Goal: Task Accomplishment & Management: Use online tool/utility

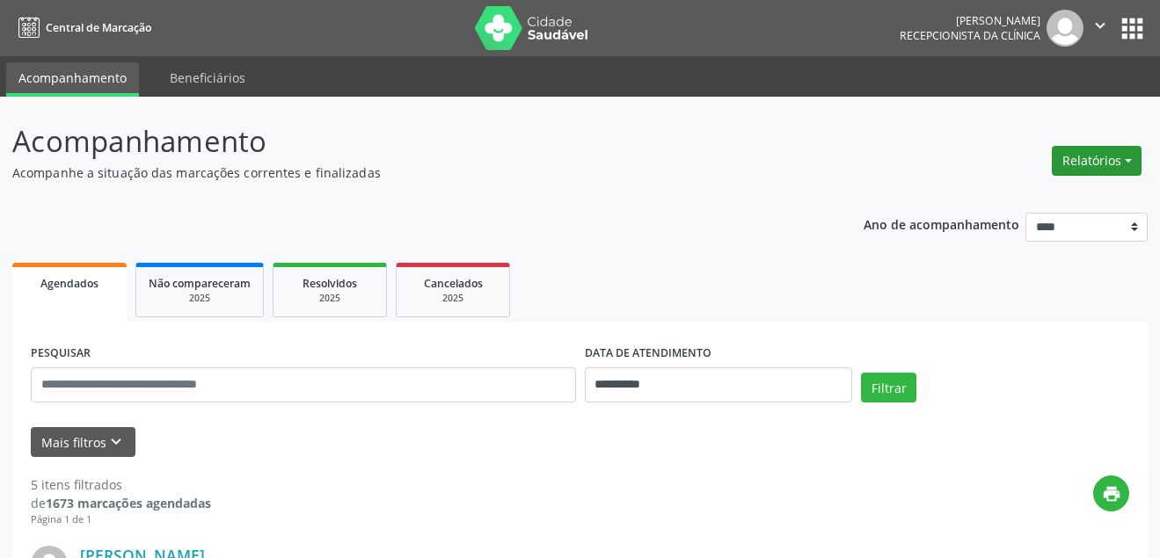
click at [1096, 157] on button "Relatórios" at bounding box center [1097, 161] width 90 height 30
click at [1043, 199] on link "Agendamentos" at bounding box center [1047, 198] width 189 height 25
select select "*"
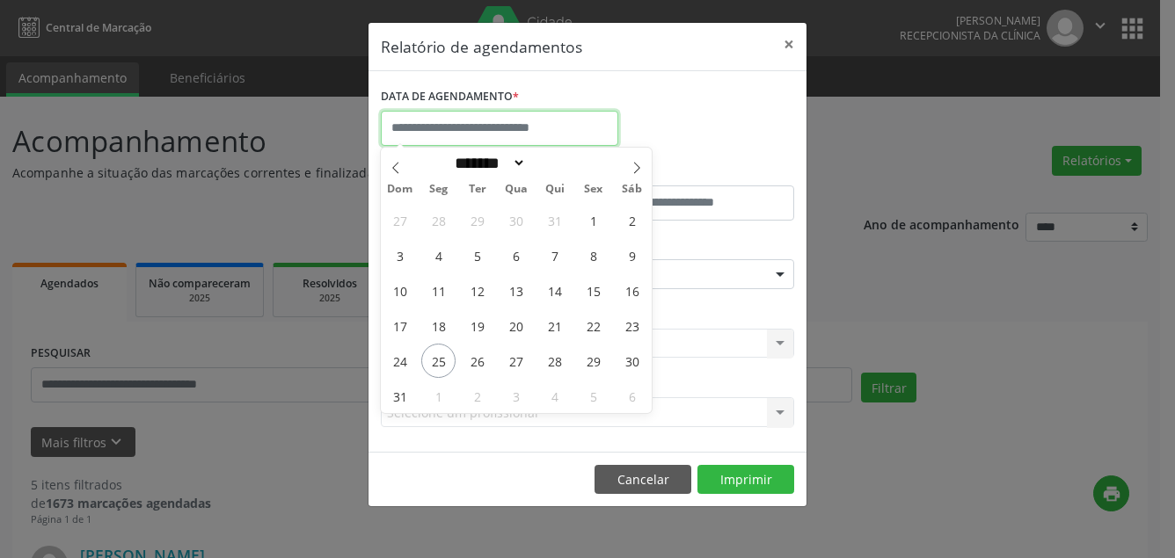
click at [488, 128] on input "text" at bounding box center [499, 128] width 237 height 35
click at [441, 356] on span "25" at bounding box center [438, 361] width 34 height 34
type input "**********"
click at [441, 356] on span "25" at bounding box center [438, 361] width 34 height 34
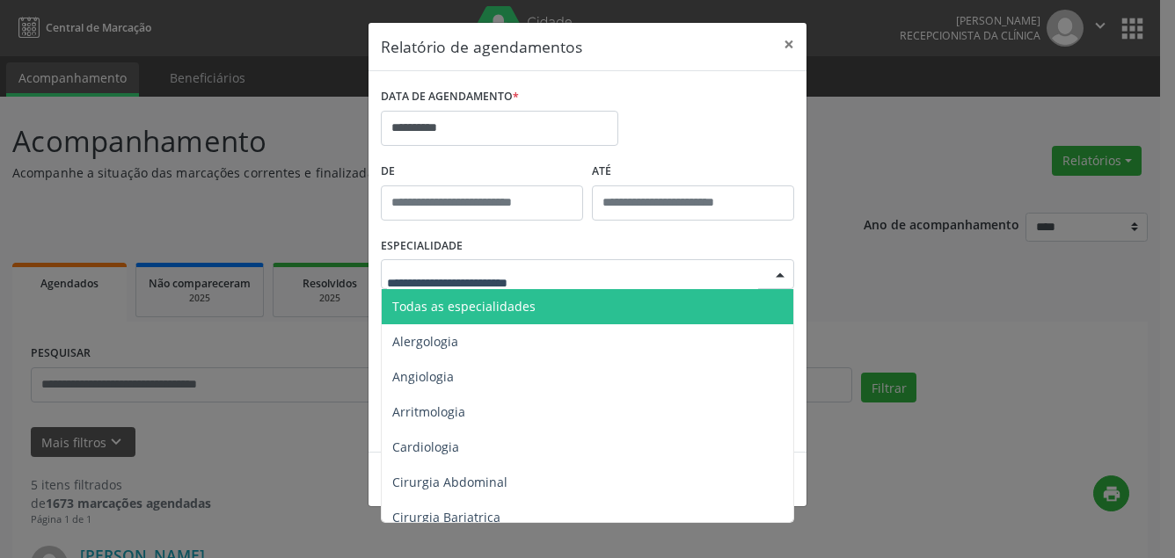
click at [455, 300] on span "Todas as especialidades" at bounding box center [463, 306] width 143 height 17
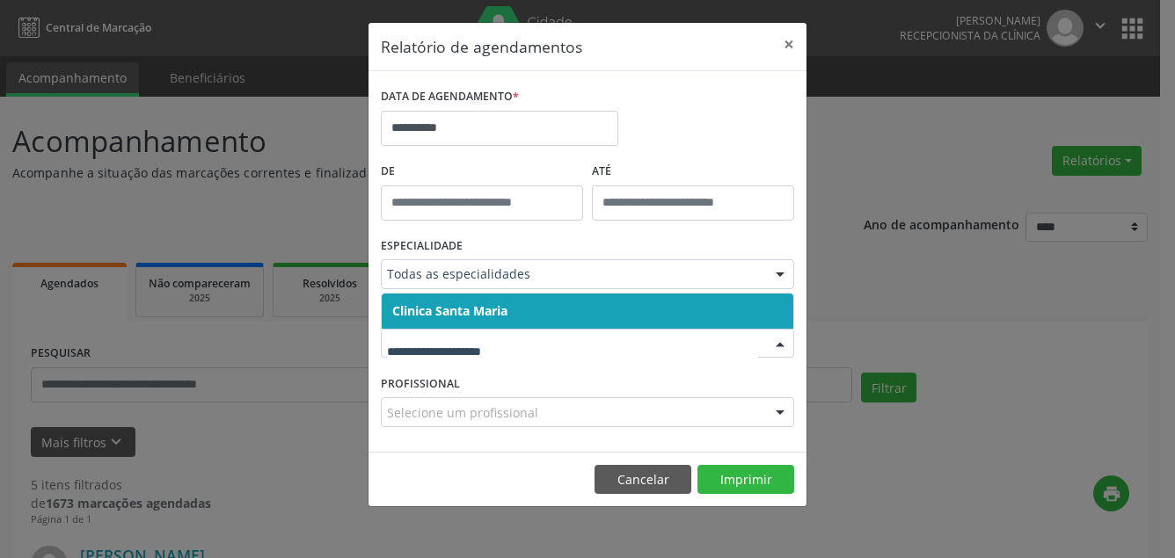
click at [471, 313] on span "Clinica Santa Maria" at bounding box center [449, 310] width 115 height 17
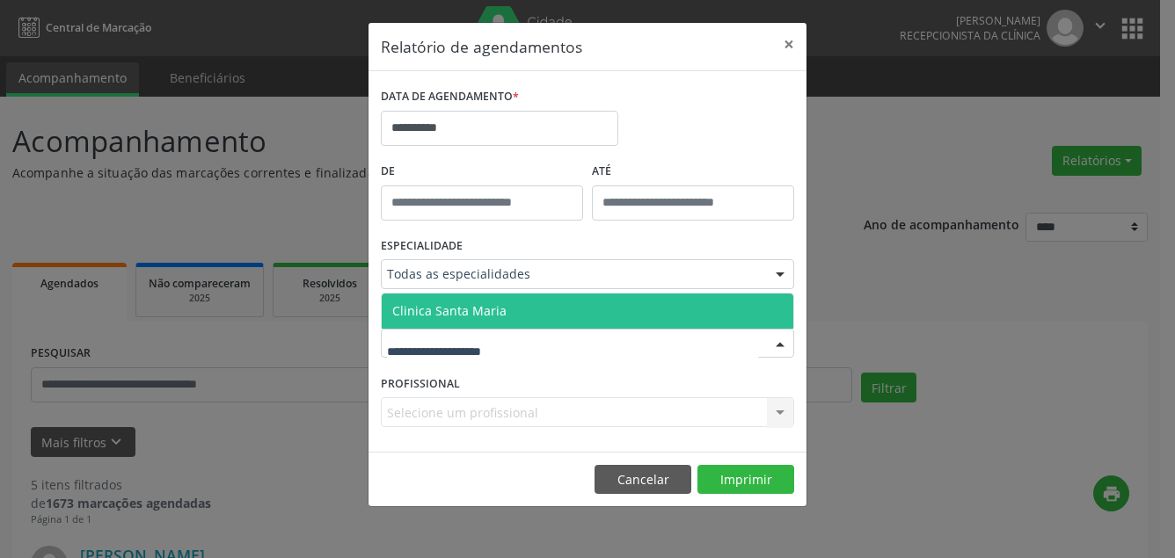
click at [462, 304] on span "Clinica Santa Maria" at bounding box center [449, 310] width 114 height 17
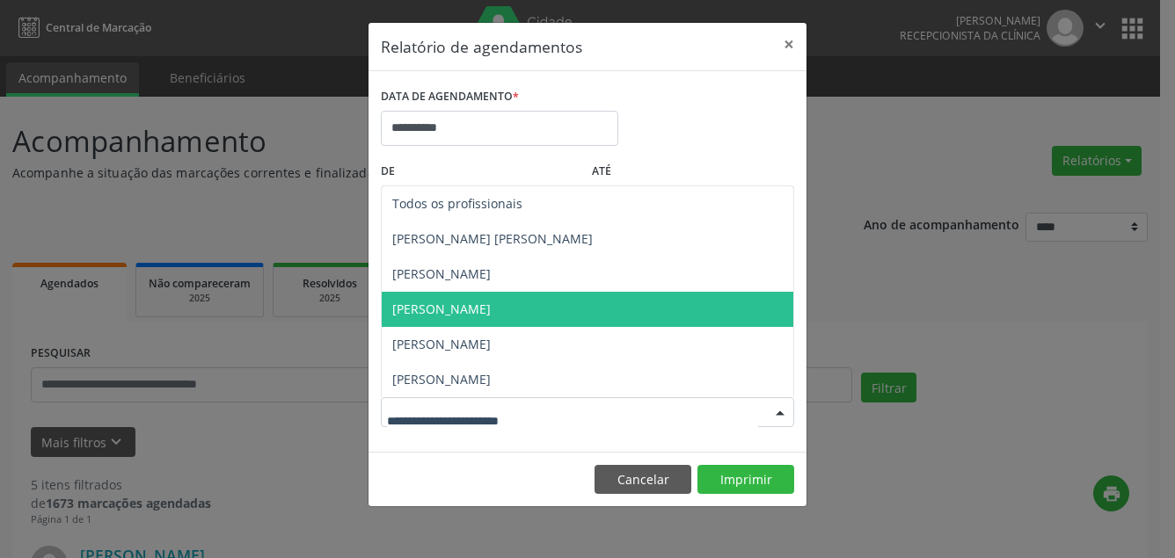
click at [452, 304] on span "[PERSON_NAME]" at bounding box center [441, 309] width 98 height 17
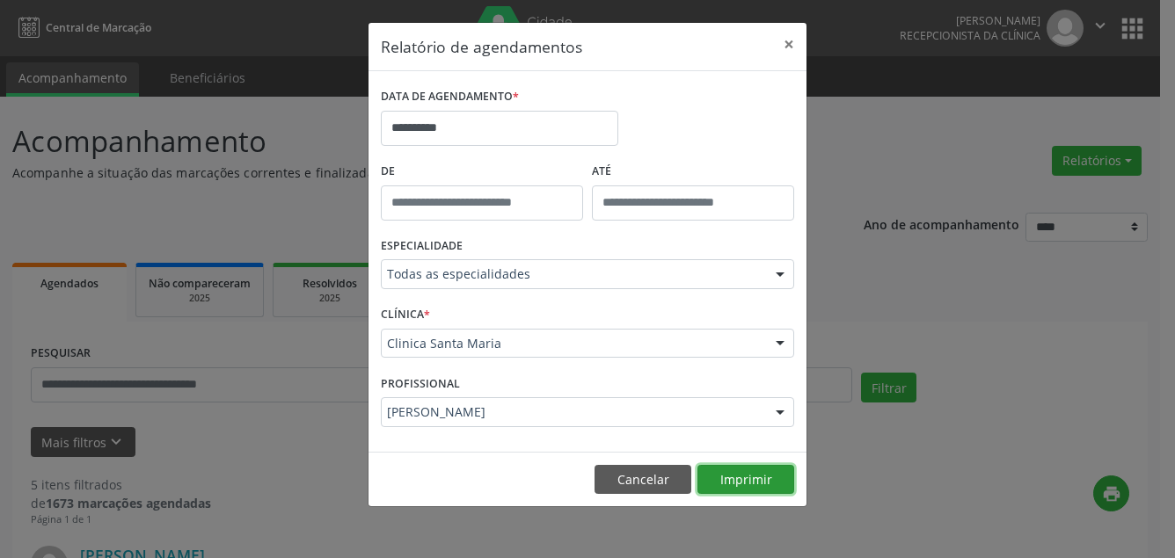
click at [745, 478] on button "Imprimir" at bounding box center [745, 480] width 97 height 30
